Goal: Obtain resource: Obtain resource

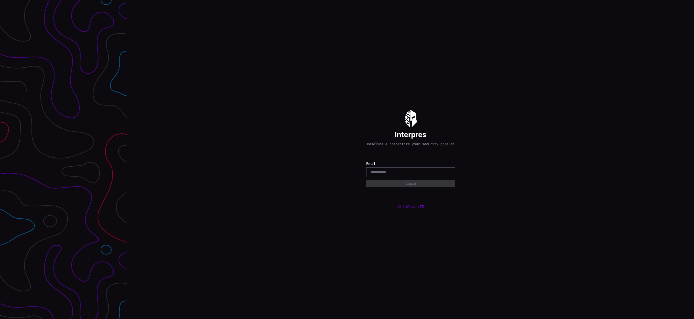
click at [405, 173] on input "email" at bounding box center [410, 172] width 81 height 5
type input "**********"
click at [411, 186] on button "Login" at bounding box center [410, 184] width 87 height 8
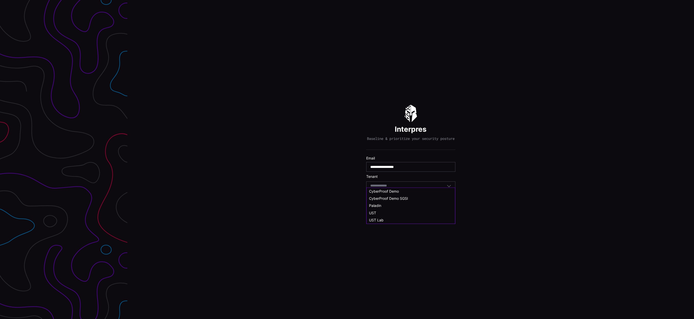
click at [381, 186] on input at bounding box center [383, 186] width 26 height 4
click at [384, 223] on div "UST Lab" at bounding box center [411, 225] width 84 height 5
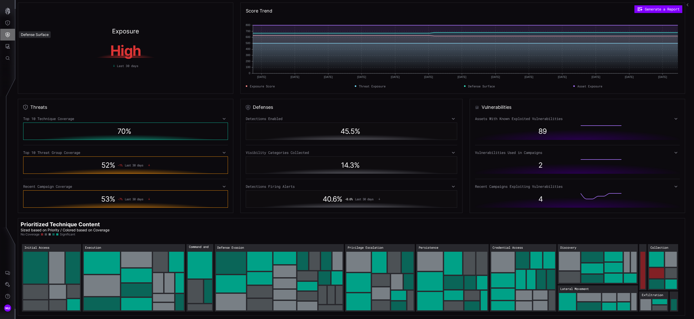
click at [7, 33] on icon "Defense Surface" at bounding box center [8, 34] width 4 height 5
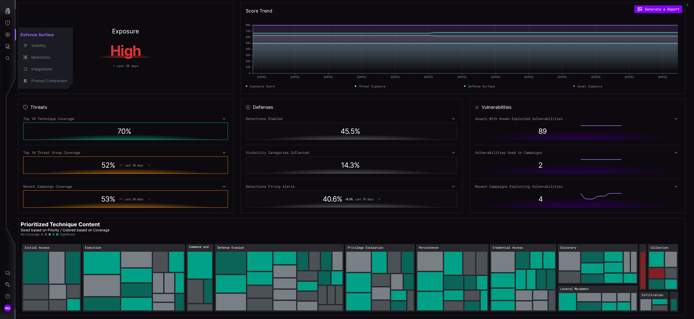
click at [6, 50] on div at bounding box center [347, 159] width 694 height 319
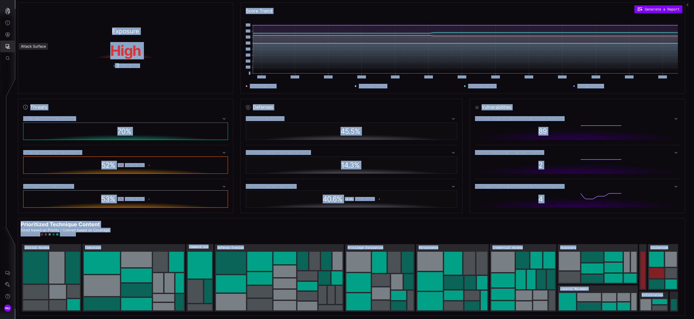
click at [7, 48] on icon "Attack Surface" at bounding box center [8, 46] width 5 height 5
click at [43, 72] on div "Assets" at bounding box center [42, 69] width 27 height 6
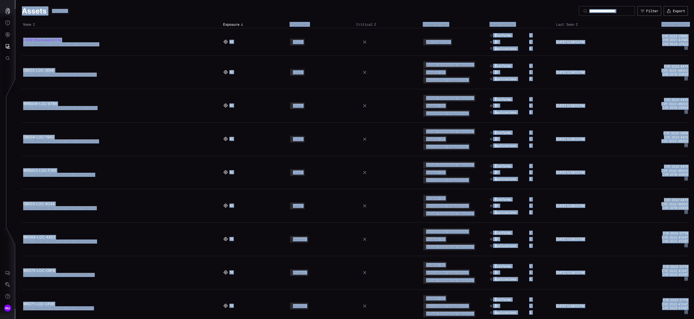
click at [53, 40] on link "i-029126d2e4eb2417a" at bounding box center [42, 40] width 38 height 4
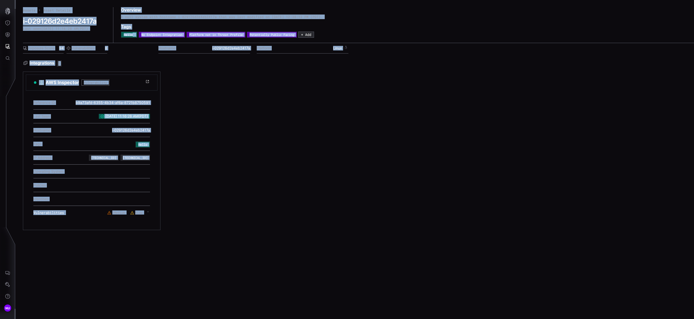
click at [179, 80] on div "AWS Inspector Vulnerability Reference ID b9a73afd-6355-4b34-af6a-8721b8750591 L…" at bounding box center [234, 151] width 423 height 158
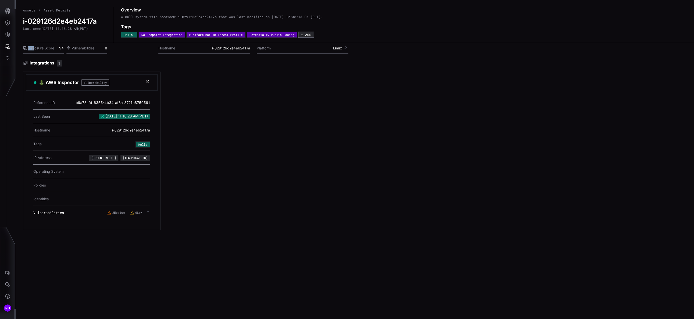
drag, startPoint x: 64, startPoint y: 47, endPoint x: 35, endPoint y: 49, distance: 29.1
click at [35, 49] on div "Exposure Score 94 Vulnerabilities 8" at bounding box center [87, 48] width 128 height 10
click at [35, 49] on label "Exposure Score" at bounding box center [38, 48] width 31 height 5
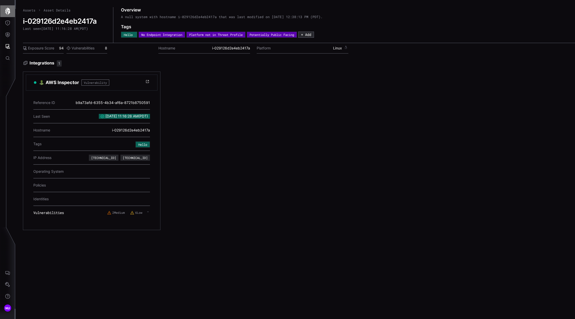
click at [8, 11] on icon "button" at bounding box center [7, 11] width 7 height 7
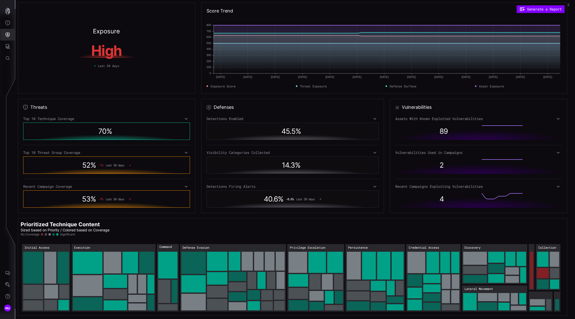
click at [8, 28] on button "Threat Exposure" at bounding box center [7, 23] width 15 height 12
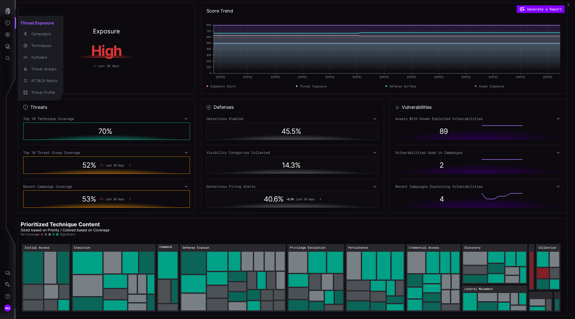
click at [10, 23] on div at bounding box center [287, 159] width 575 height 319
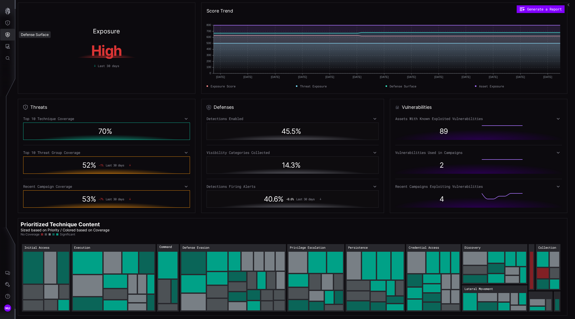
click at [10, 32] on button "Defense Surface" at bounding box center [7, 35] width 15 height 12
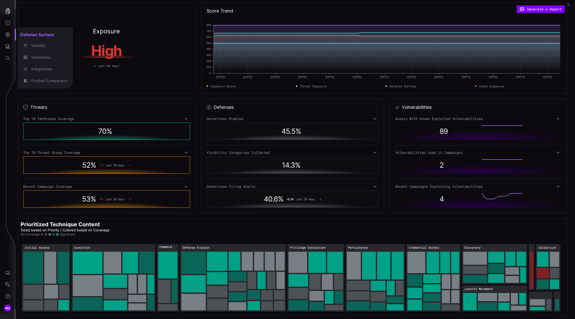
click at [7, 14] on div at bounding box center [287, 159] width 575 height 319
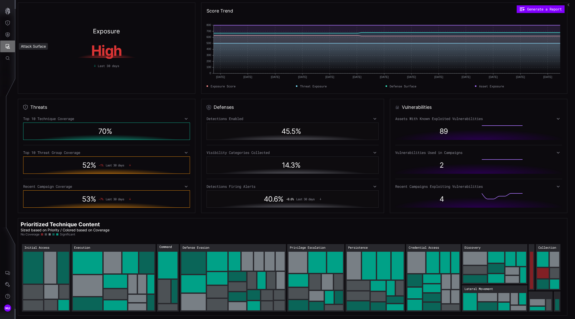
click at [6, 49] on button "Attack Surface" at bounding box center [7, 47] width 15 height 12
click at [9, 32] on div at bounding box center [287, 159] width 575 height 319
click at [8, 35] on icon "Defense Surface" at bounding box center [8, 34] width 4 height 5
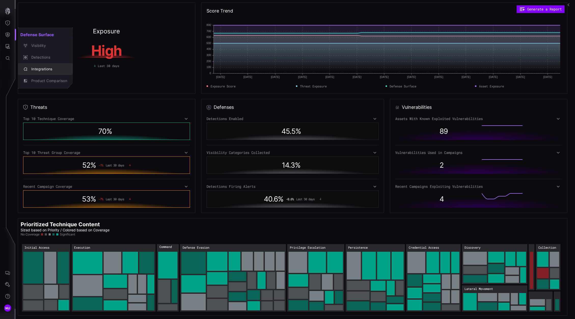
click at [41, 65] on div "Integrations" at bounding box center [45, 68] width 51 height 7
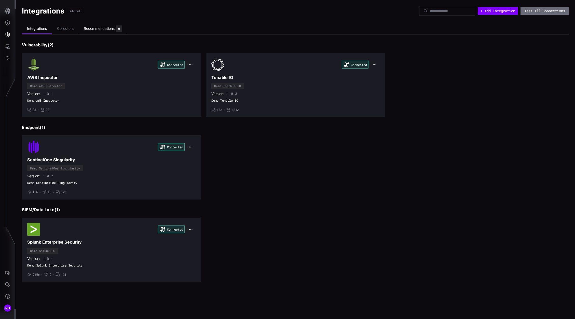
click at [92, 29] on div "Recommendations" at bounding box center [99, 28] width 31 height 5
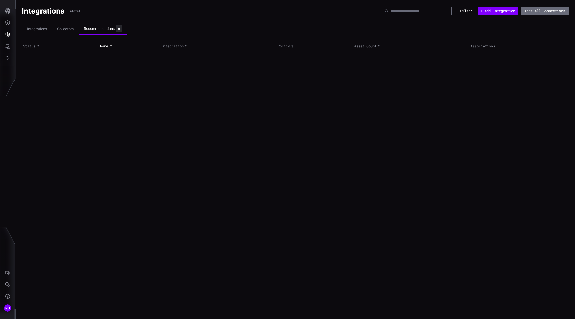
click at [184, 46] on div "Toggle sort direction" at bounding box center [186, 46] width 5 height 4
click at [291, 45] on icon "Toggle sort direction" at bounding box center [292, 46] width 4 height 4
click at [380, 45] on icon "Toggle sort direction" at bounding box center [379, 46] width 4 height 4
click at [294, 46] on icon "Toggle sort direction" at bounding box center [292, 46] width 4 height 4
click at [188, 46] on icon "Toggle sort direction" at bounding box center [186, 46] width 4 height 4
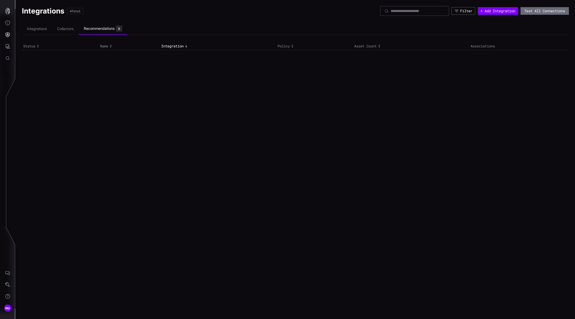
click at [111, 49] on th "Name" at bounding box center [129, 46] width 61 height 7
click at [110, 46] on icon "Toggle sort direction" at bounding box center [111, 46] width 4 height 4
click at [38, 47] on icon "Toggle sort direction" at bounding box center [38, 46] width 2 height 3
click at [10, 22] on icon "Threat Exposure" at bounding box center [7, 22] width 5 height 5
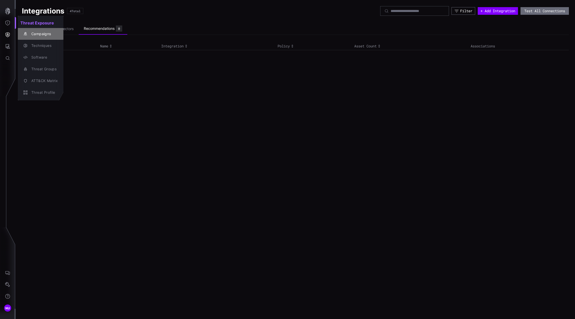
click at [39, 38] on button "Campaigns" at bounding box center [41, 34] width 46 height 12
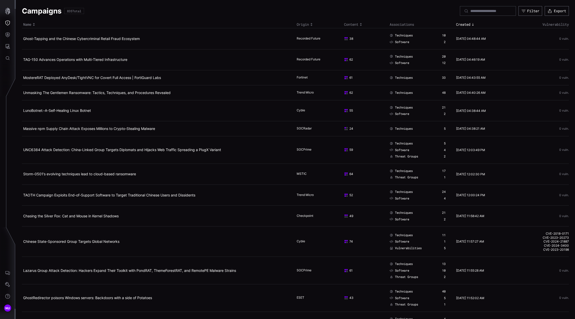
click at [310, 24] on icon "Toggle sort direction" at bounding box center [312, 24] width 4 height 4
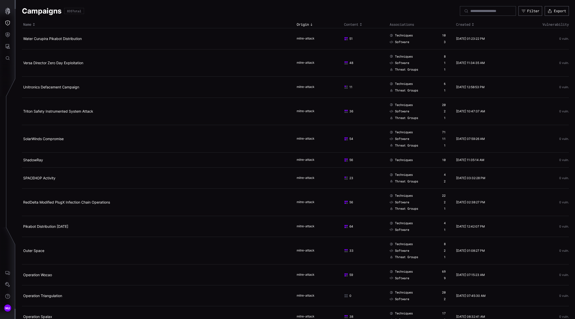
click at [360, 24] on icon "Toggle sort direction" at bounding box center [361, 24] width 4 height 4
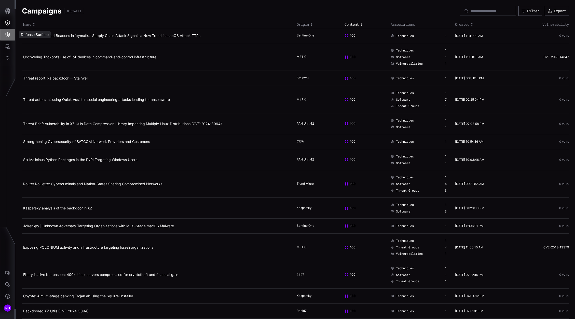
click at [11, 32] on button "Defense Surface" at bounding box center [7, 35] width 15 height 12
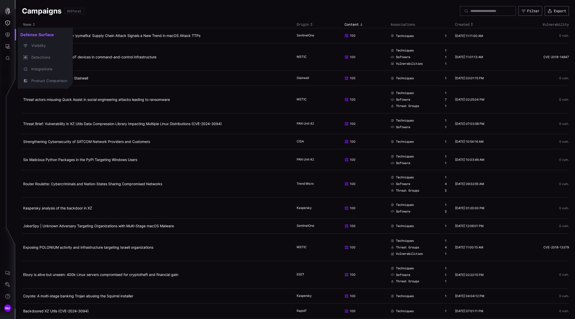
click at [8, 19] on div at bounding box center [287, 159] width 575 height 319
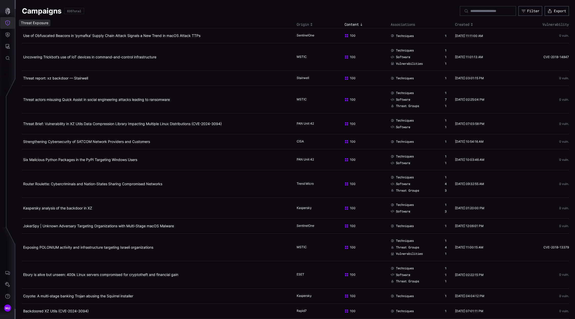
click at [9, 22] on icon "Threat Exposure" at bounding box center [7, 22] width 5 height 5
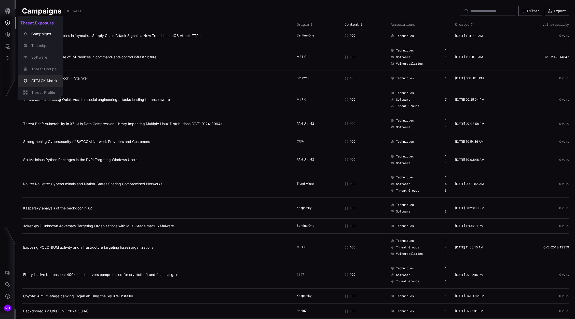
click at [41, 81] on div "ATT&CK Matrix" at bounding box center [43, 81] width 29 height 6
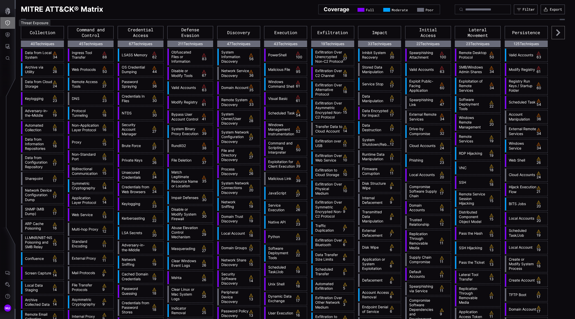
click at [5, 25] on button "Threat Exposure" at bounding box center [7, 23] width 15 height 12
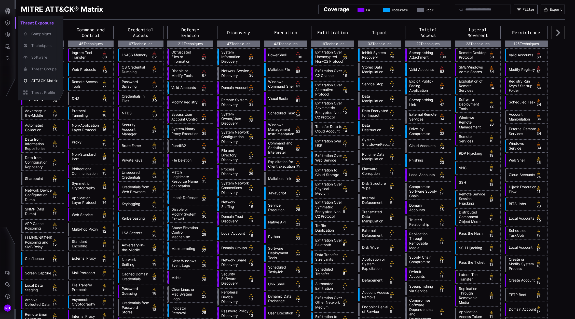
click at [6, 48] on div at bounding box center [287, 159] width 575 height 319
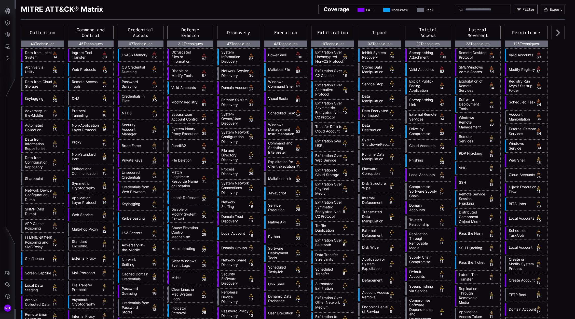
click at [7, 47] on icon "Attack Surface" at bounding box center [7, 46] width 5 height 5
click at [9, 36] on div at bounding box center [287, 159] width 575 height 319
click at [7, 33] on icon "Defense Surface" at bounding box center [7, 34] width 5 height 5
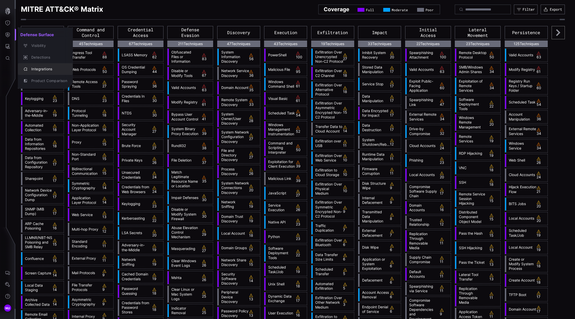
click at [42, 67] on div "Integrations" at bounding box center [48, 69] width 38 height 6
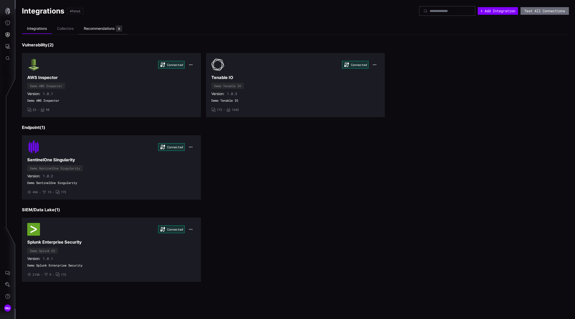
click at [87, 26] on div "Recommendations 0" at bounding box center [103, 28] width 38 height 6
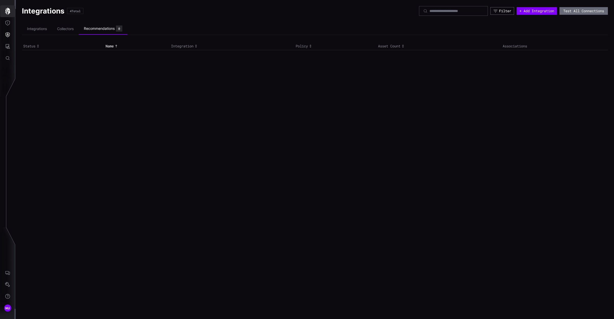
click at [6, 10] on icon "button" at bounding box center [7, 11] width 5 height 7
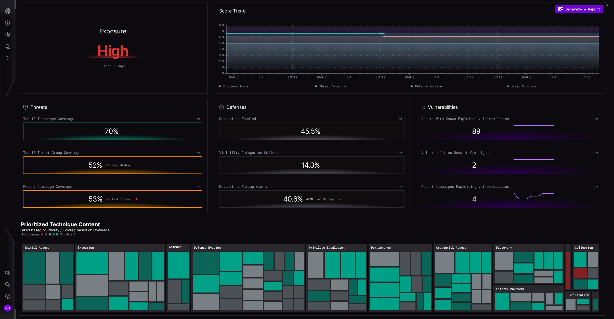
click at [565, 8] on button "Generate a Report" at bounding box center [579, 9] width 48 height 8
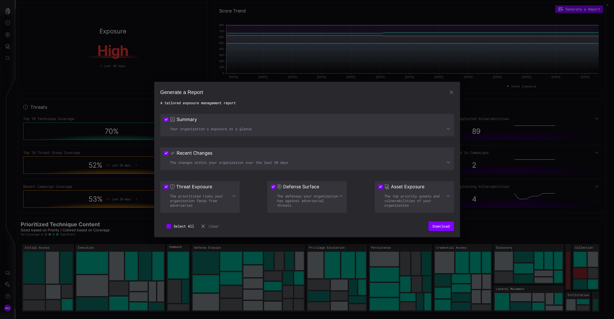
click at [176, 225] on button "Select All" at bounding box center [180, 226] width 40 height 10
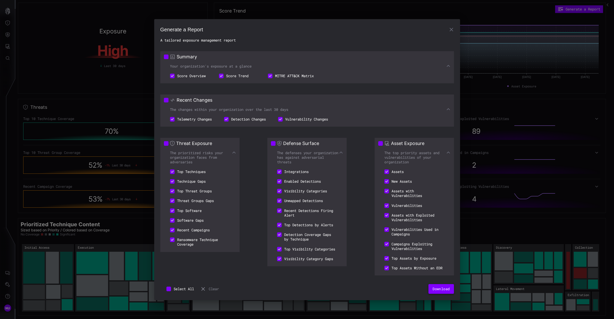
click at [434, 289] on button "Download" at bounding box center [440, 289] width 25 height 10
click at [447, 27] on button "button" at bounding box center [451, 29] width 10 height 10
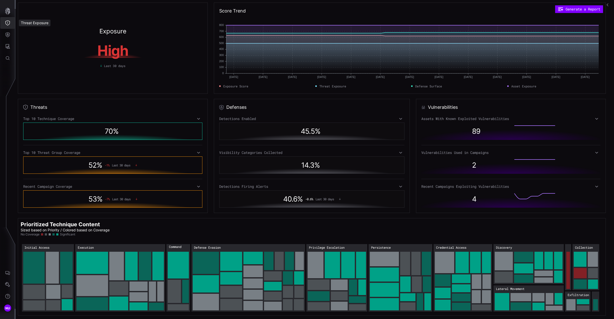
click at [9, 22] on icon "Threat Exposure" at bounding box center [7, 22] width 5 height 5
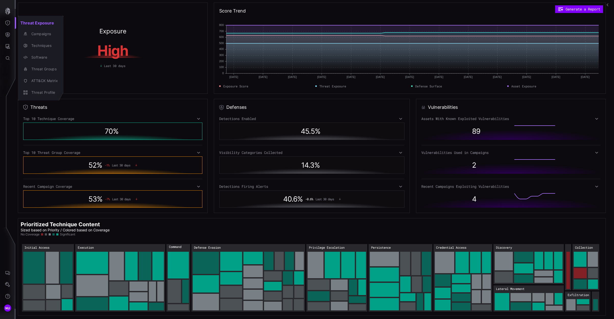
click at [5, 35] on div at bounding box center [307, 159] width 614 height 319
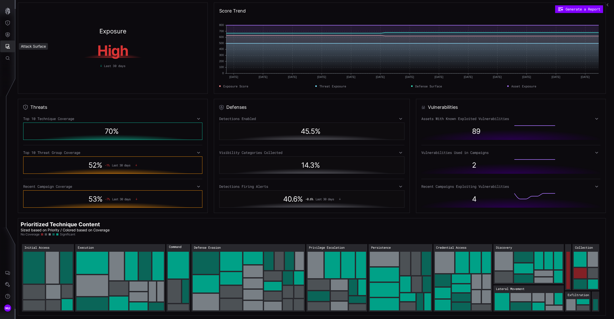
click at [7, 45] on icon "Attack Surface" at bounding box center [7, 46] width 5 height 5
click at [47, 70] on div "Assets" at bounding box center [42, 69] width 27 height 6
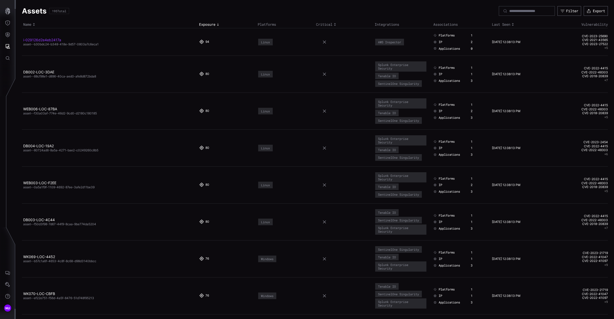
click at [48, 40] on link "i-029126d2e4eb2417a" at bounding box center [42, 40] width 38 height 4
click at [351, 308] on button "✕" at bounding box center [351, 307] width 7 height 7
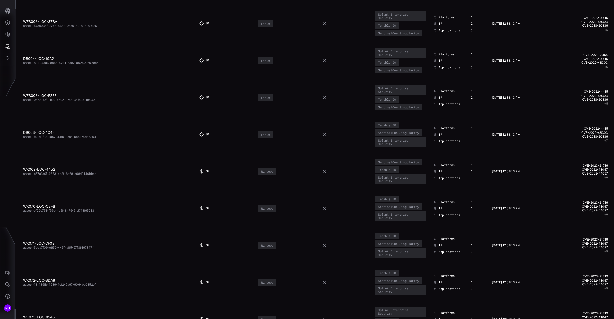
scroll to position [145, 0]
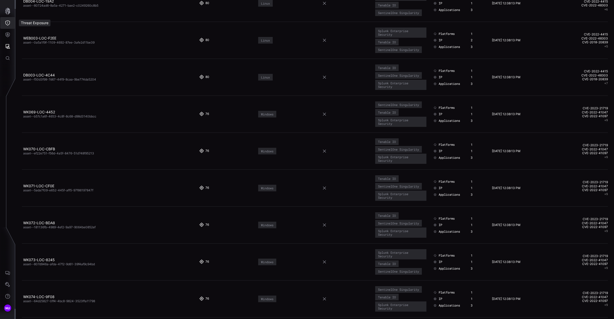
click at [8, 25] on icon "Threat Exposure" at bounding box center [7, 22] width 5 height 5
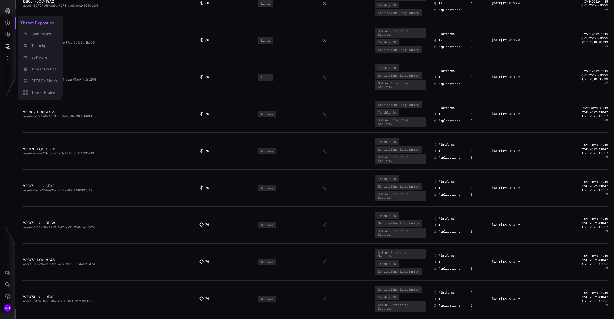
click at [7, 30] on div at bounding box center [307, 159] width 614 height 319
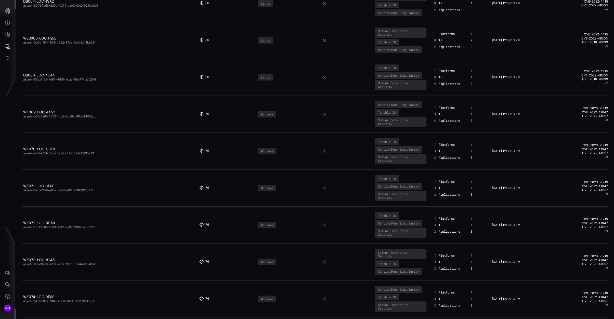
click at [8, 34] on icon "Defense Surface" at bounding box center [8, 34] width 4 height 5
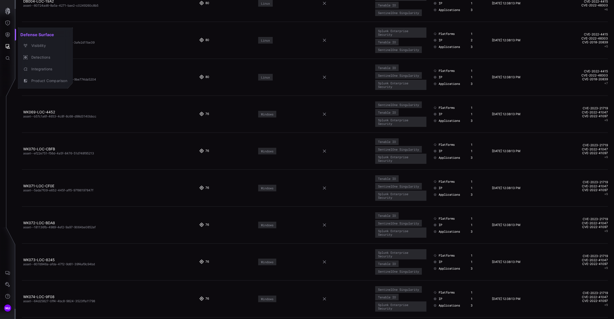
click at [7, 23] on div at bounding box center [307, 159] width 614 height 319
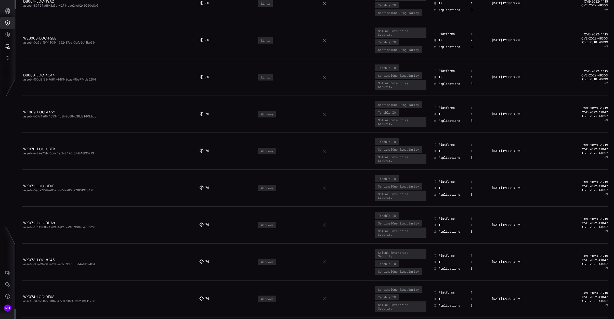
click at [8, 22] on icon "Threat Exposure" at bounding box center [7, 22] width 5 height 5
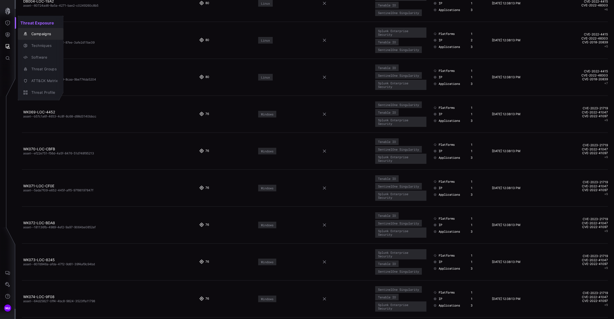
click at [34, 35] on div "Campaigns" at bounding box center [43, 34] width 29 height 6
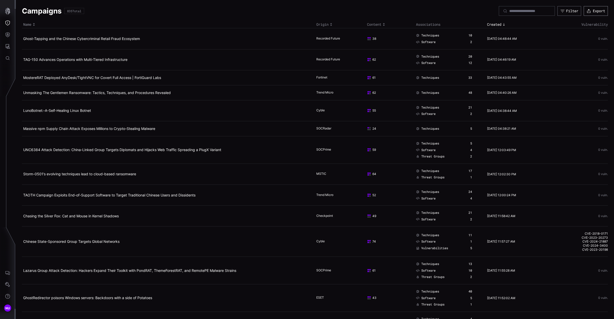
click at [598, 12] on button "Export" at bounding box center [595, 11] width 24 height 10
click at [9, 46] on icon "Attack Surface" at bounding box center [7, 46] width 5 height 5
click at [26, 68] on icon "button" at bounding box center [25, 69] width 4 height 4
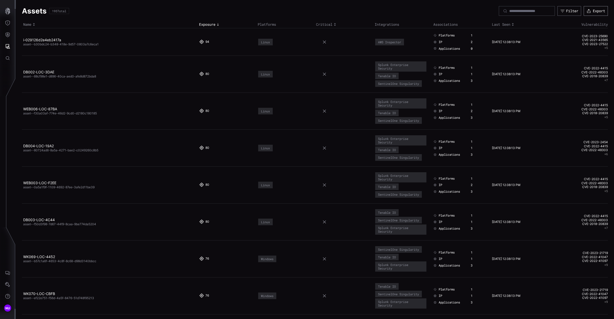
click at [597, 11] on button "Export" at bounding box center [595, 11] width 24 height 10
